Goal: Information Seeking & Learning: Check status

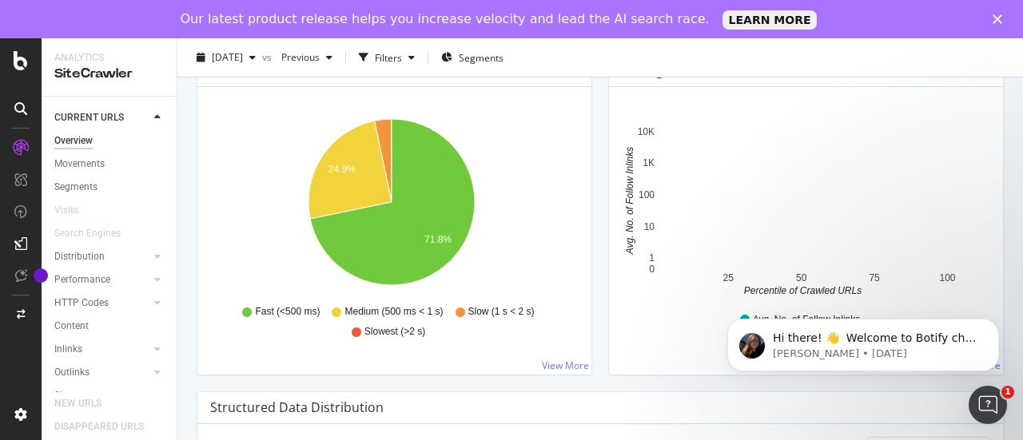
scroll to position [1234, 0]
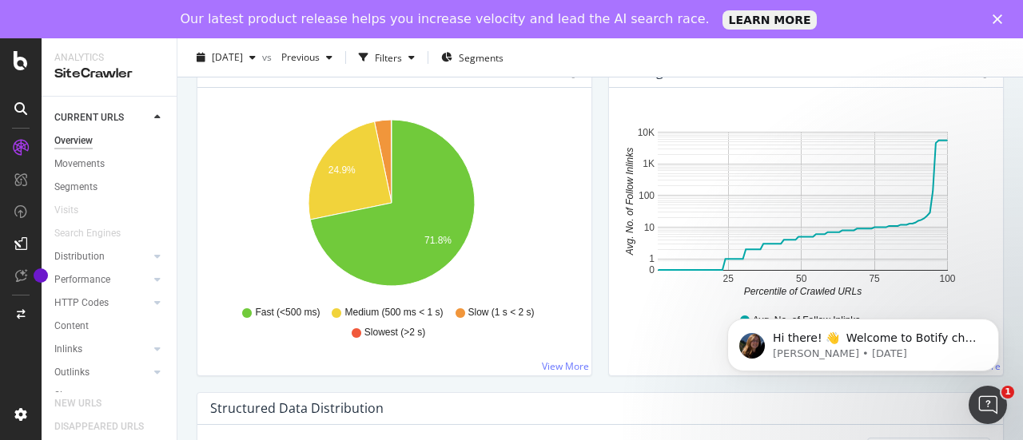
drag, startPoint x: 72, startPoint y: 161, endPoint x: 397, endPoint y: 303, distance: 355.0
click at [72, 161] on div "Movements" at bounding box center [79, 164] width 50 height 17
